Goal: Task Accomplishment & Management: Manage account settings

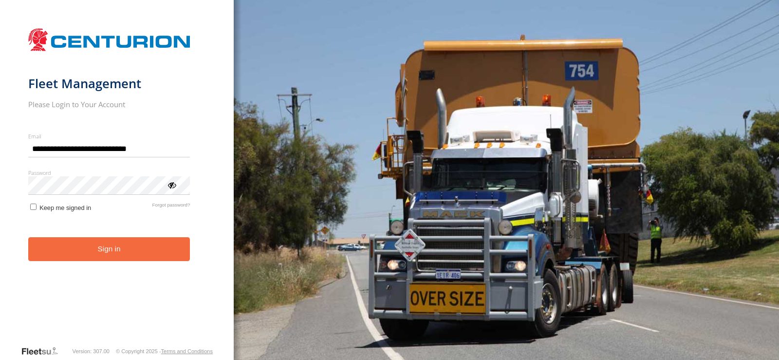
click at [115, 250] on button "Sign in" at bounding box center [109, 249] width 162 height 24
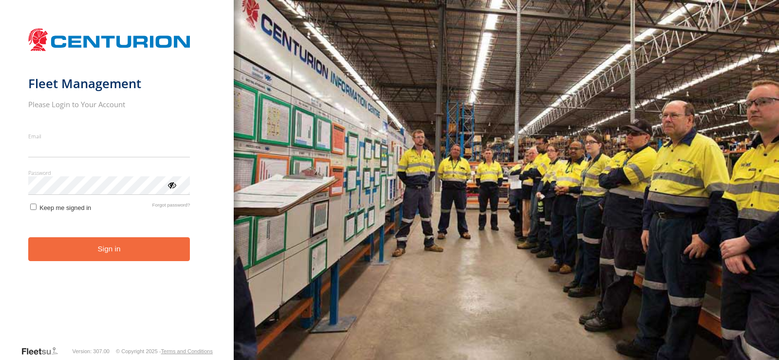
type input "**********"
click at [115, 252] on button "Sign in" at bounding box center [109, 249] width 162 height 24
